Goal: Information Seeking & Learning: Check status

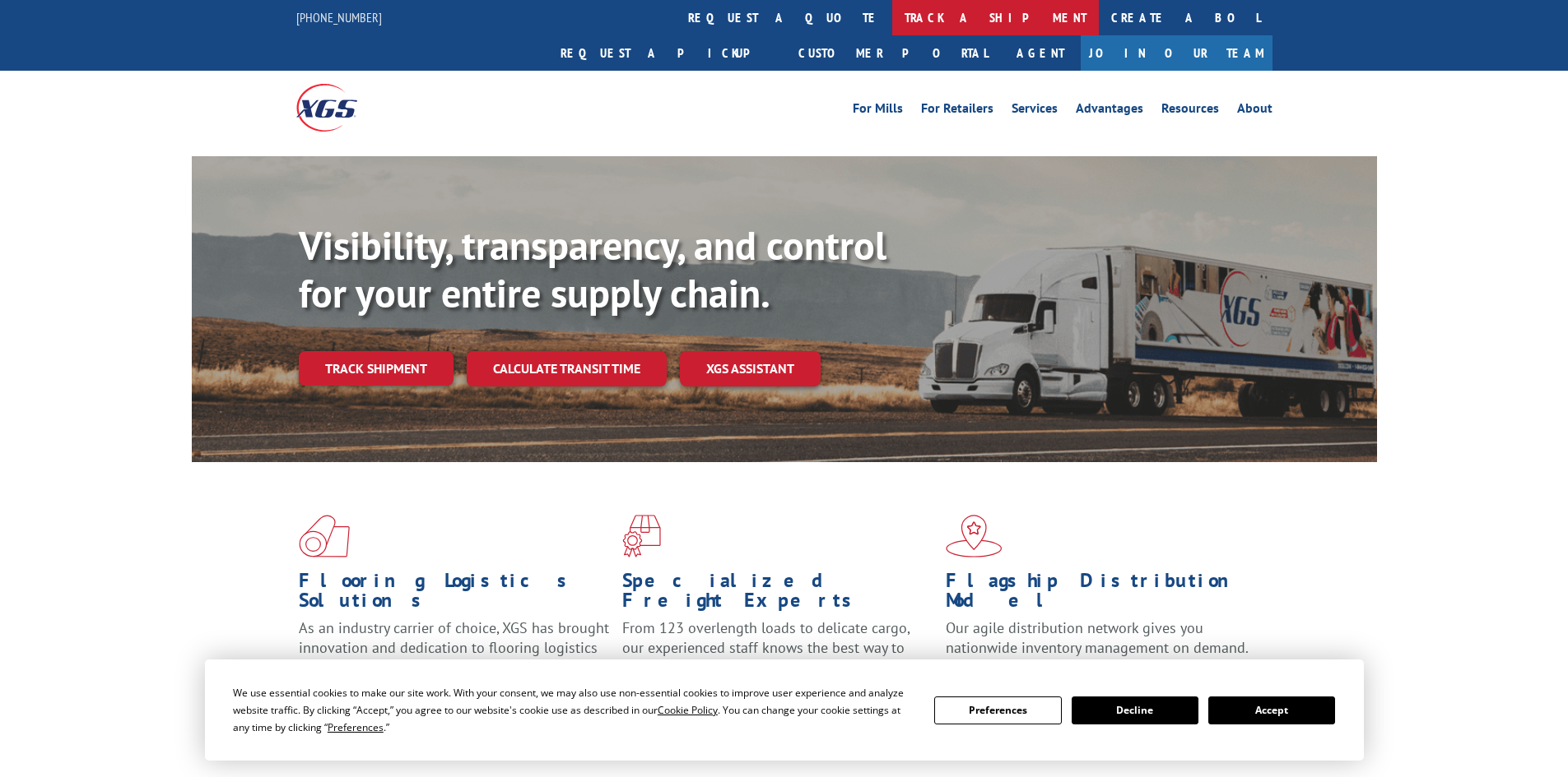
click at [892, 18] on link "track a shipment" at bounding box center [995, 17] width 206 height 35
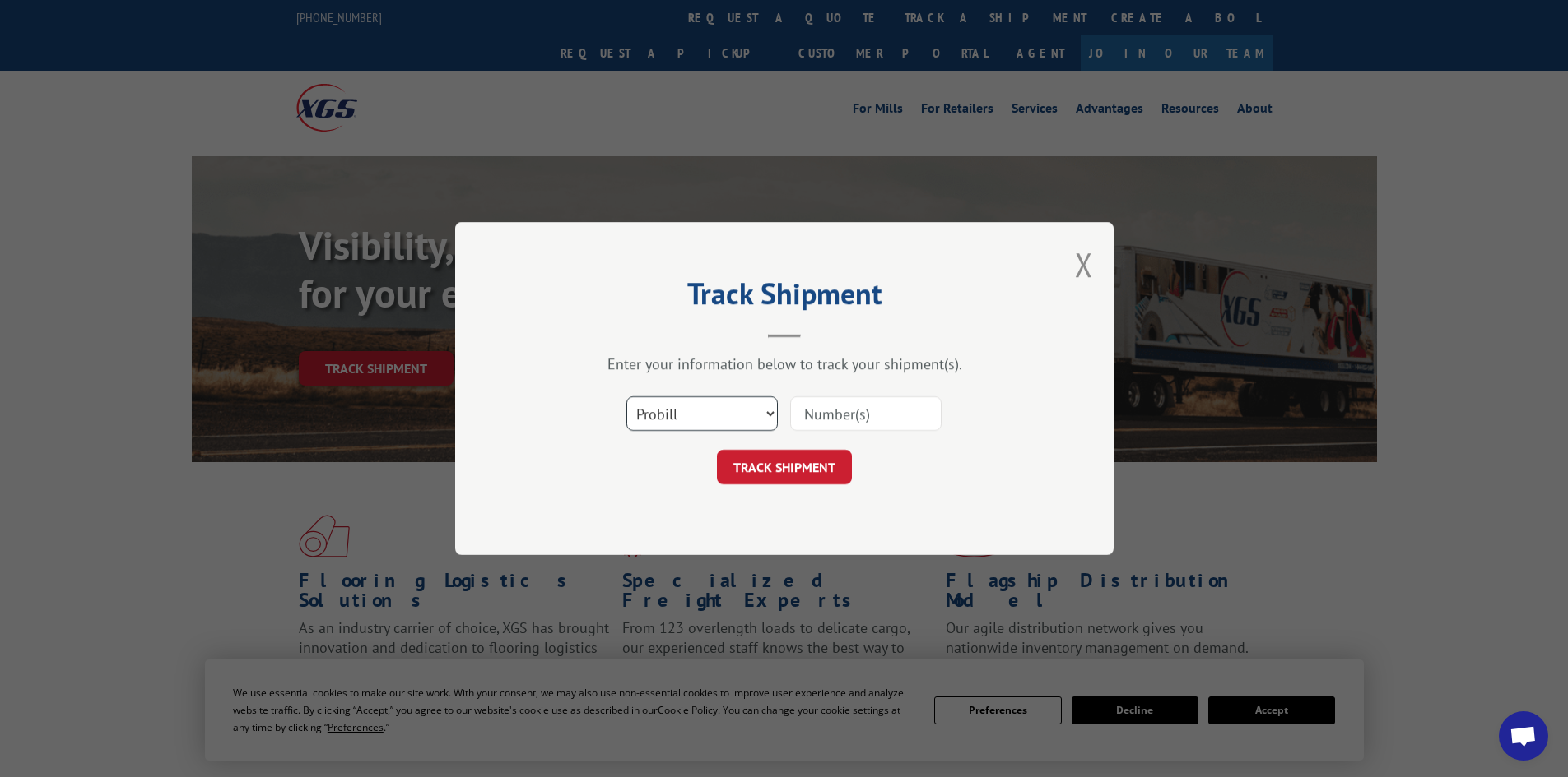
click at [713, 412] on select "Select category... Probill BOL PO" at bounding box center [701, 414] width 151 height 35
select select "bol"
click at [626, 397] on select "Select category... Probill BOL PO" at bounding box center [701, 414] width 151 height 35
click at [830, 407] on input at bounding box center [865, 414] width 151 height 35
paste input "2402054"
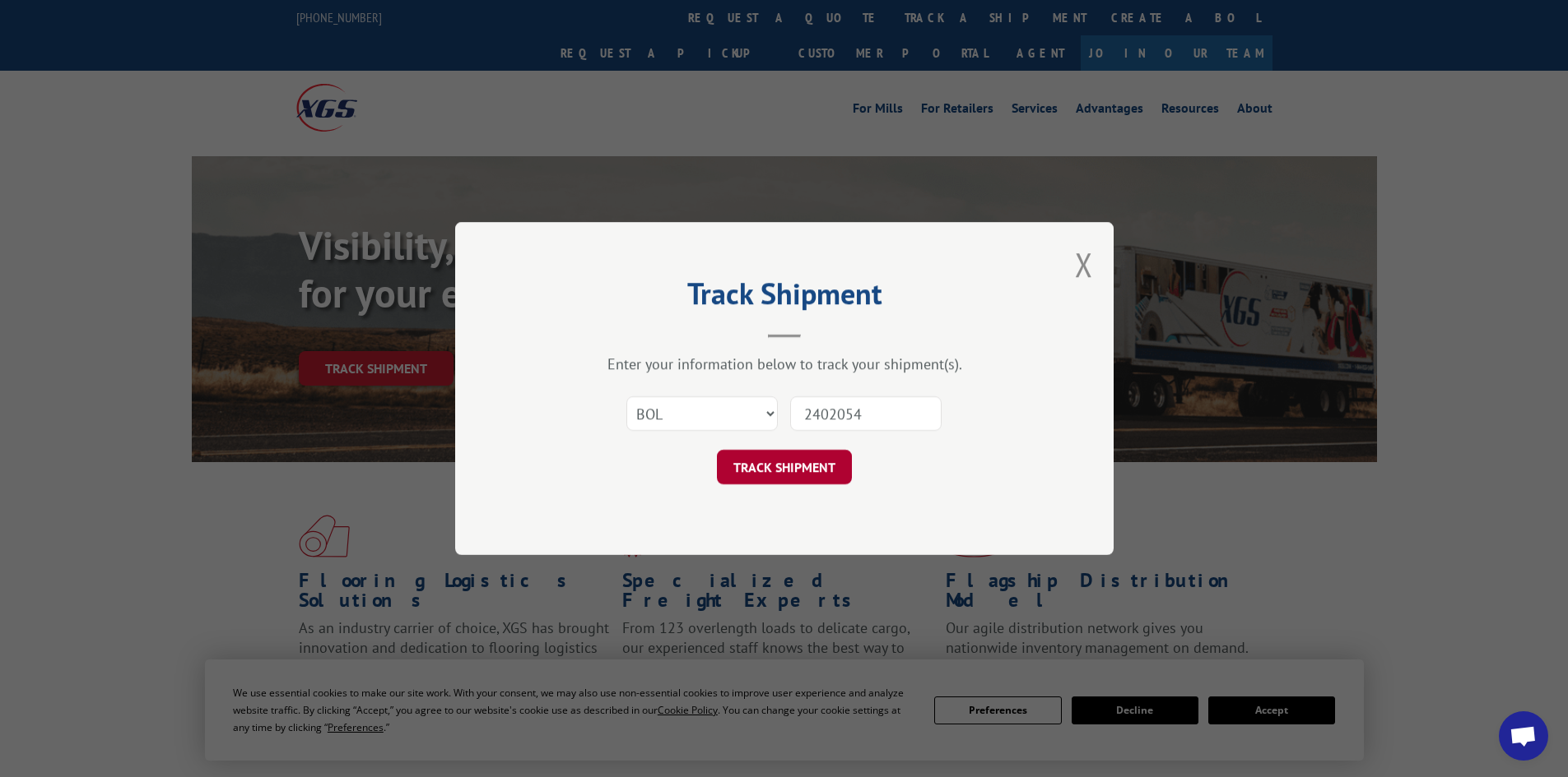
type input "2402054"
click at [838, 459] on button "TRACK SHIPMENT" at bounding box center [785, 468] width 135 height 35
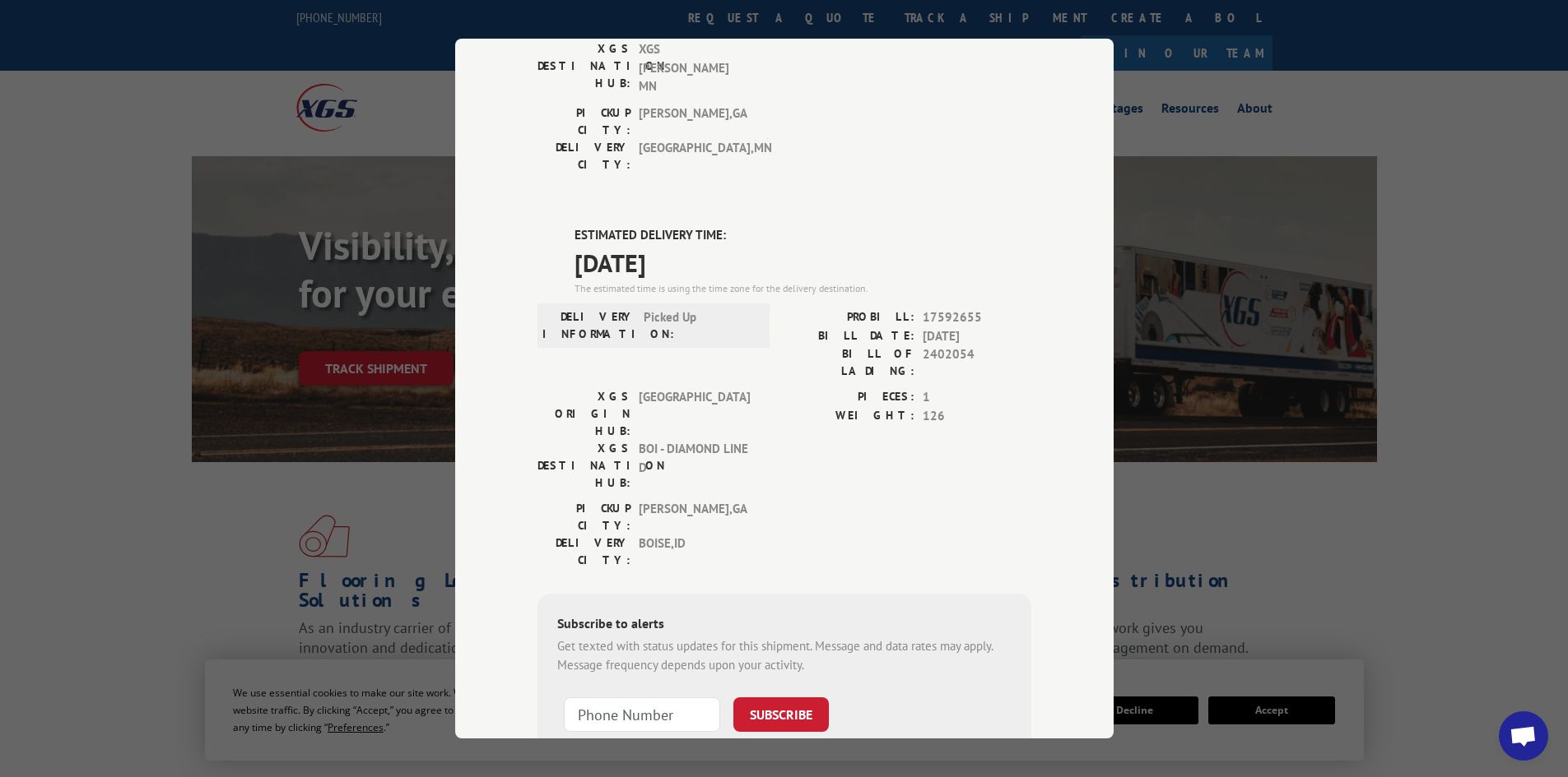
scroll to position [229, 0]
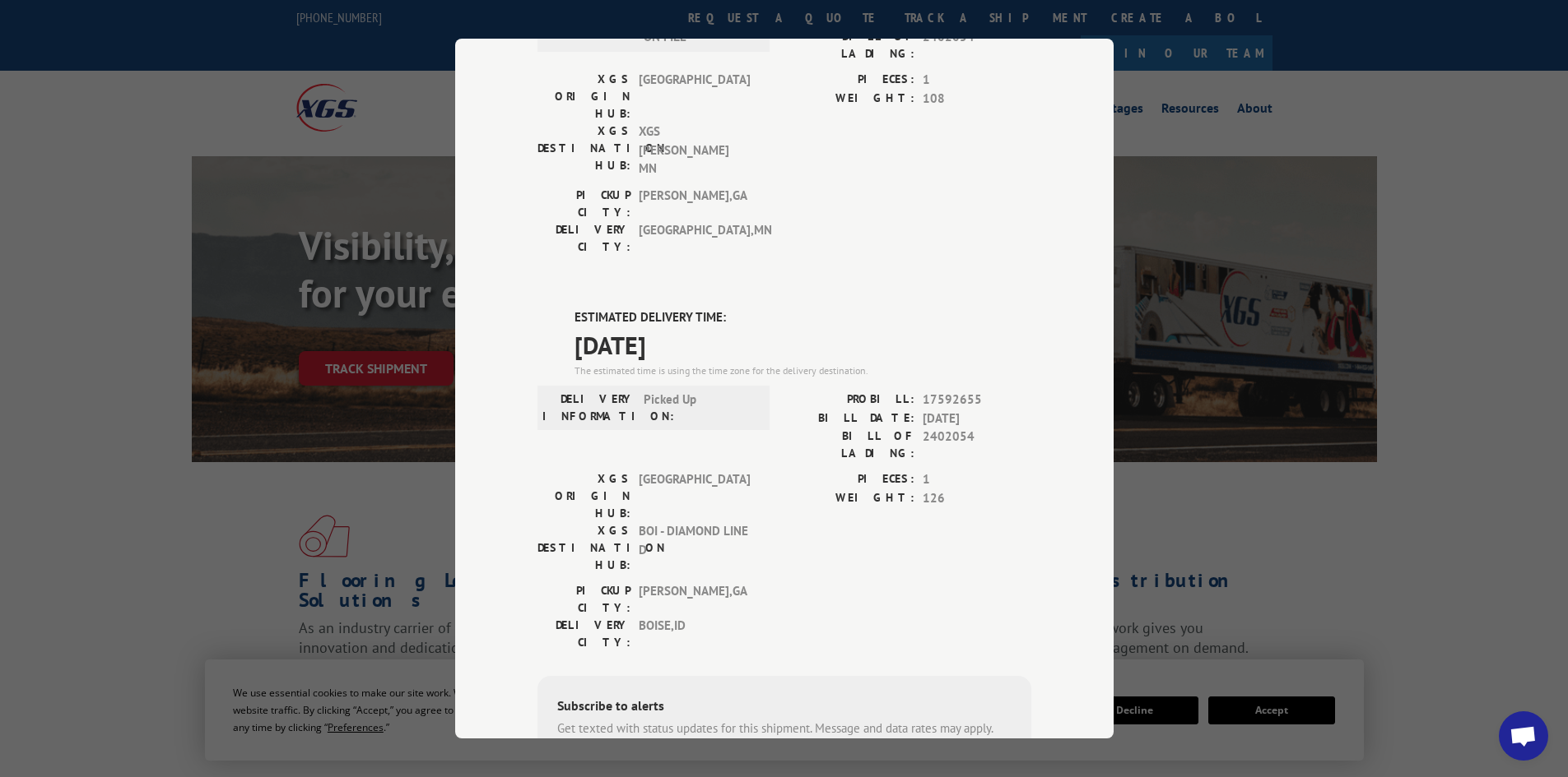
click at [1237, 140] on div "Track Shipment DELIVERED DELIVERY INFORMATION: 04/29/2024 07:15 am ON FILE PROB…" at bounding box center [784, 388] width 1568 height 777
drag, startPoint x: 1369, startPoint y: 131, endPoint x: 1425, endPoint y: 138, distance: 56.4
click at [1370, 131] on div "Track Shipment DELIVERED DELIVERY INFORMATION: 04/29/2024 07:15 am ON FILE PROB…" at bounding box center [784, 388] width 1568 height 777
click at [1452, 142] on div "Track Shipment DELIVERED DELIVERY INFORMATION: 04/29/2024 07:15 am ON FILE PROB…" at bounding box center [784, 388] width 1568 height 777
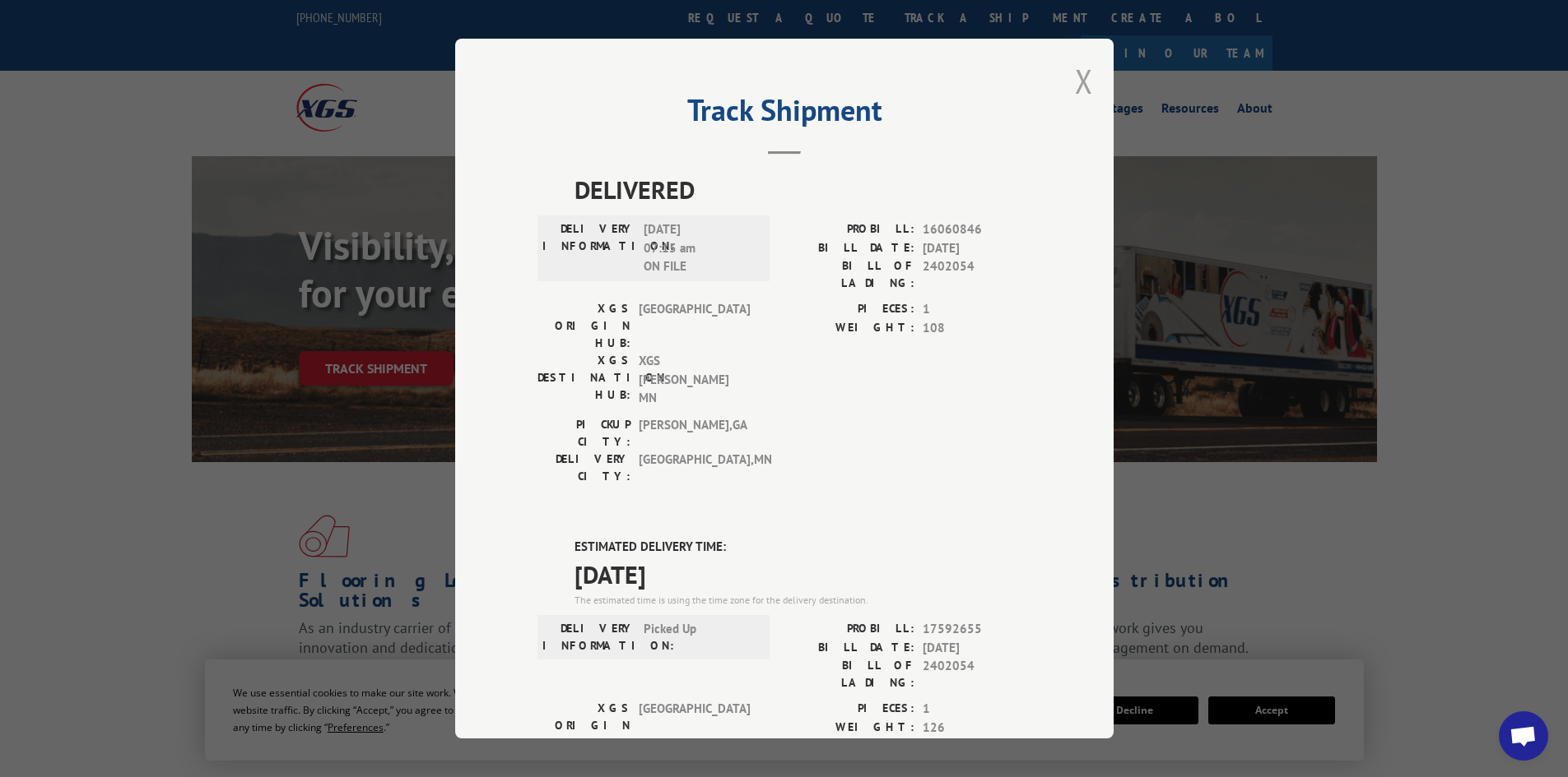
click at [1080, 80] on button "Close modal" at bounding box center [1084, 81] width 18 height 44
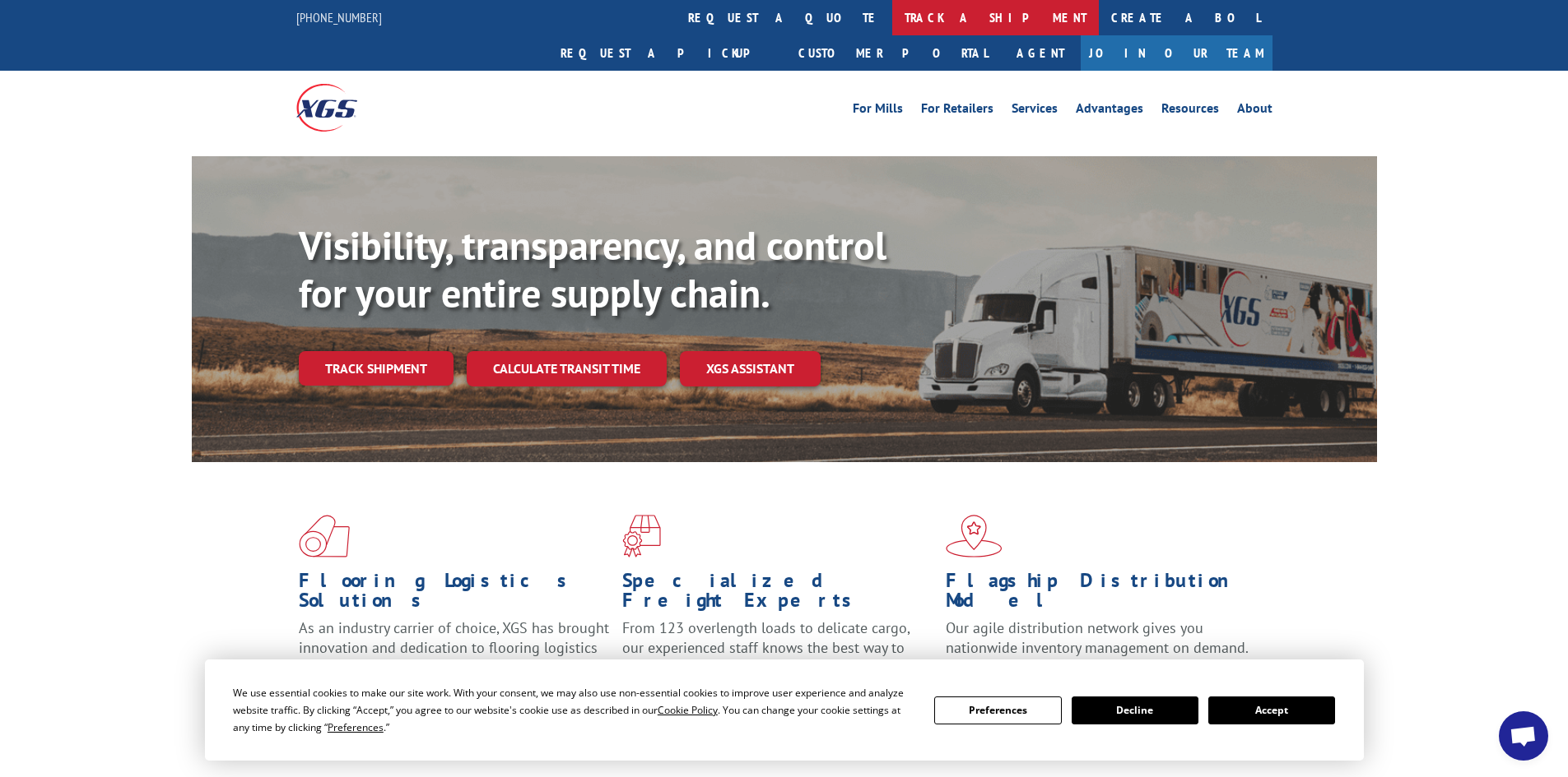
click at [892, 16] on link "track a shipment" at bounding box center [995, 17] width 206 height 35
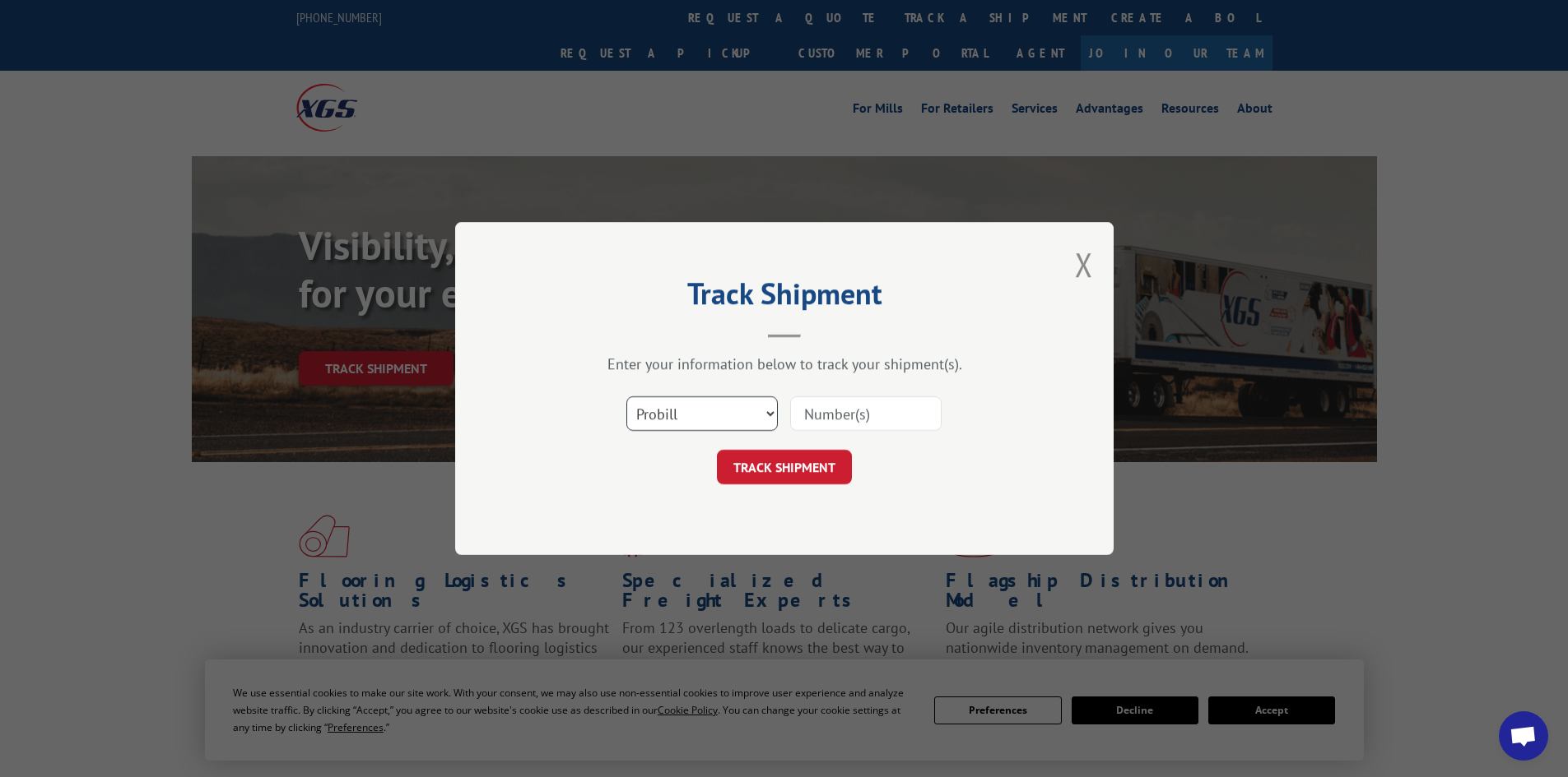
click at [716, 412] on select "Select category... Probill BOL PO" at bounding box center [701, 414] width 151 height 35
select select "bol"
click at [626, 397] on select "Select category... Probill BOL PO" at bounding box center [701, 414] width 151 height 35
click at [837, 415] on input at bounding box center [865, 414] width 151 height 35
paste input "2402054"
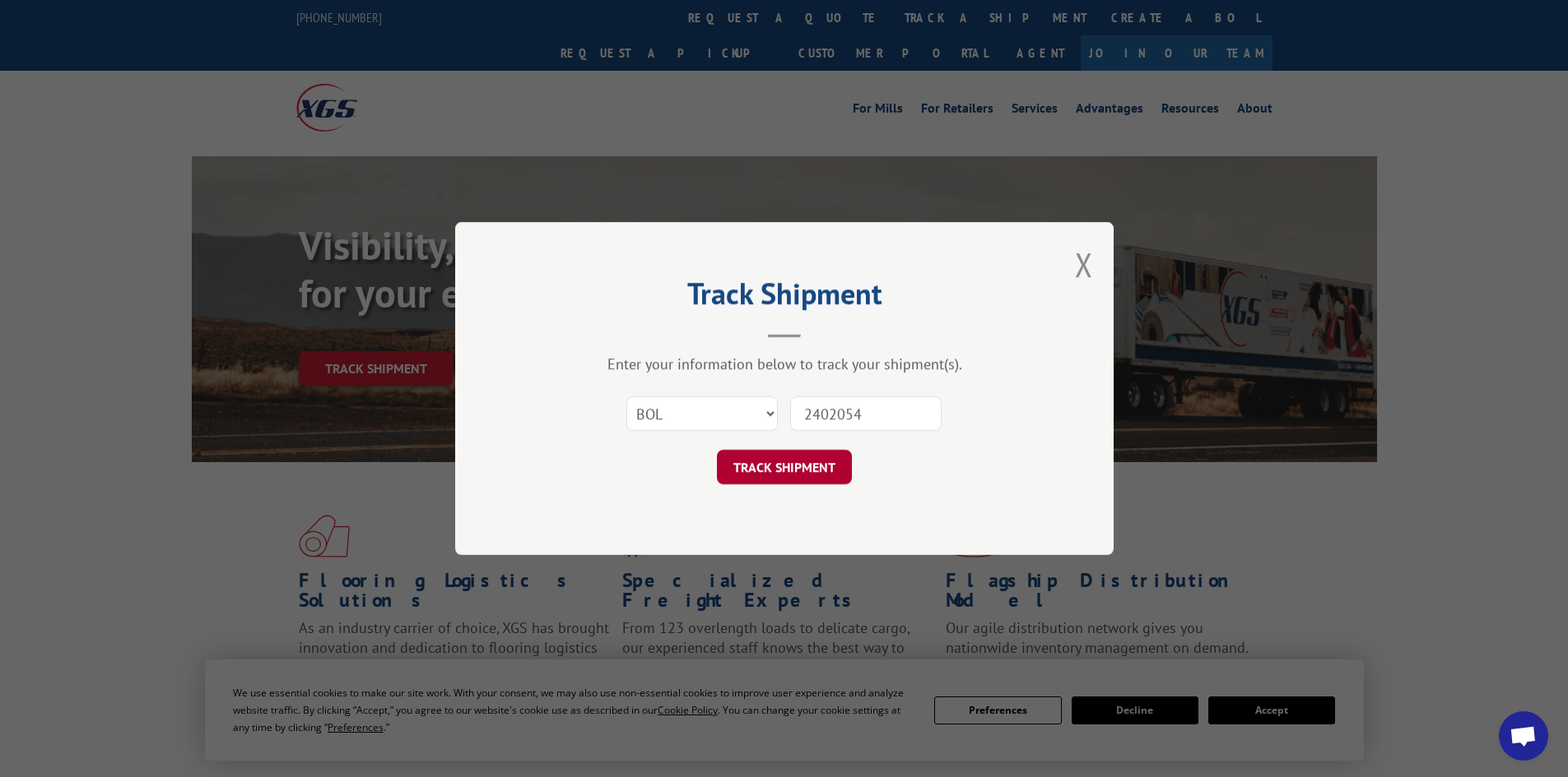
type input "2402054"
click at [805, 468] on button "TRACK SHIPMENT" at bounding box center [785, 468] width 135 height 35
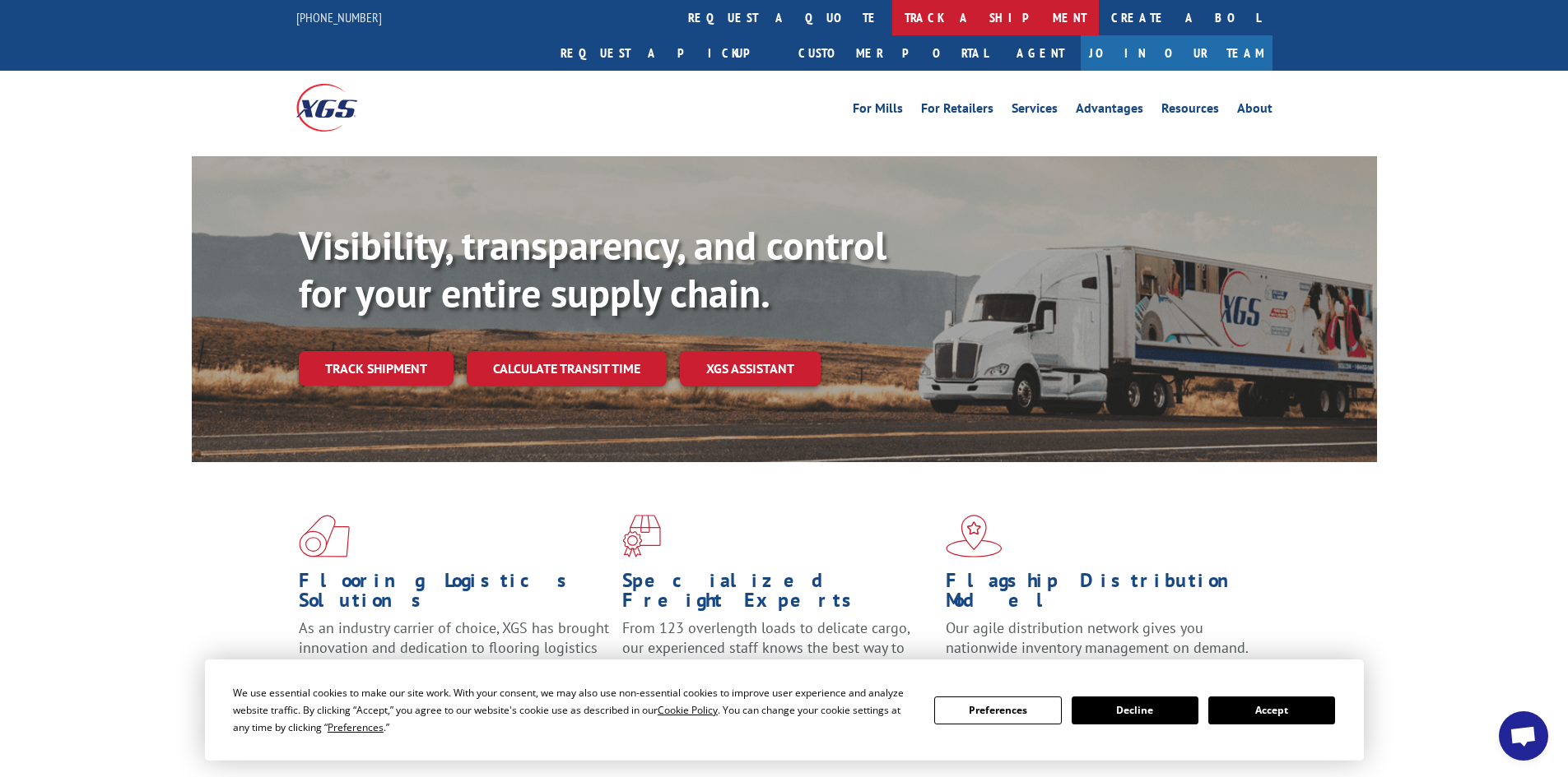
click at [892, 19] on link "track a shipment" at bounding box center [995, 17] width 206 height 35
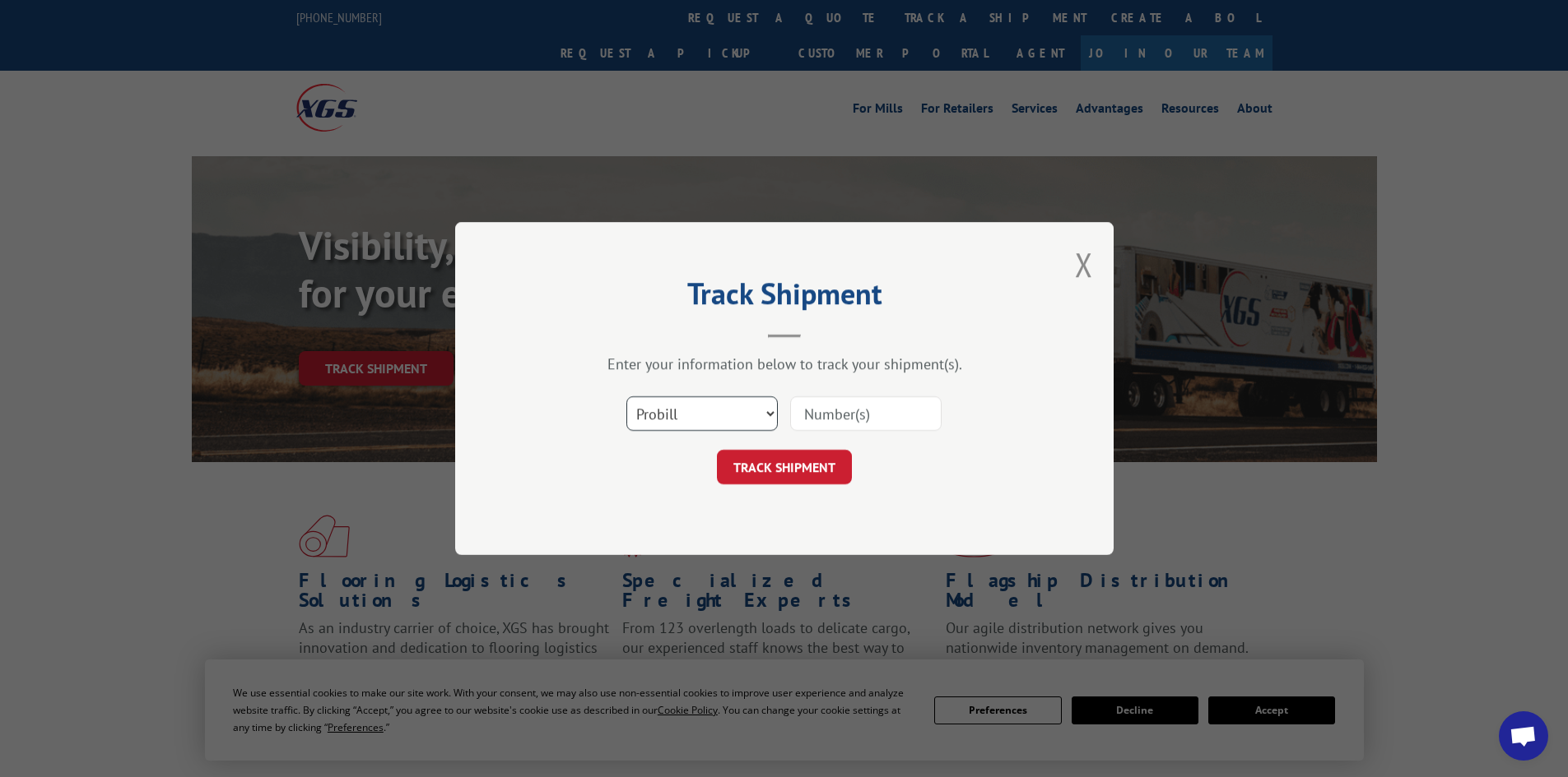
click at [671, 424] on select "Select category... Probill BOL PO" at bounding box center [701, 414] width 151 height 35
select select "bol"
click at [626, 397] on select "Select category... Probill BOL PO" at bounding box center [701, 414] width 151 height 35
click at [825, 417] on input at bounding box center [865, 414] width 151 height 35
paste input "5158112"
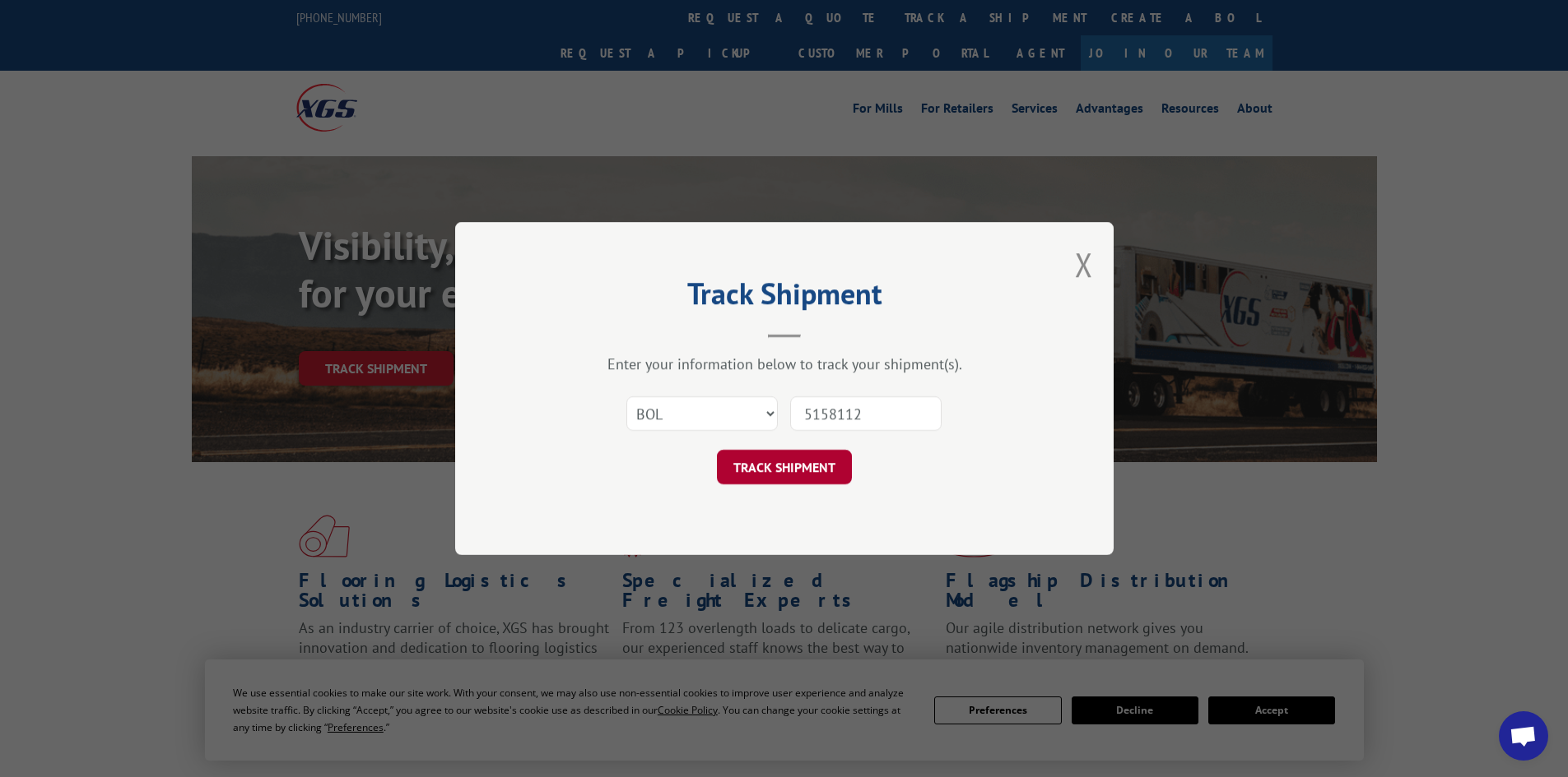
type input "5158112"
click at [832, 463] on button "TRACK SHIPMENT" at bounding box center [785, 468] width 135 height 35
